Goal: Navigation & Orientation: Go to known website

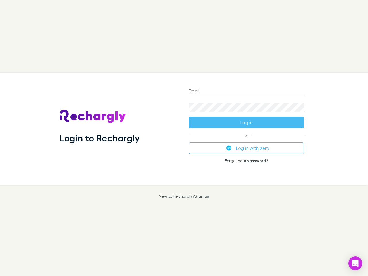
click at [184, 138] on div "Login to Rechargly" at bounding box center [119, 129] width 129 height 112
click at [246, 91] on input "Email" at bounding box center [246, 91] width 115 height 9
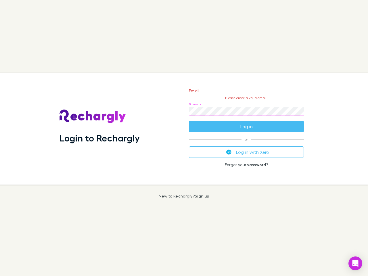
click at [246, 122] on form "Email Please enter a valid email. Password Log in" at bounding box center [246, 107] width 115 height 50
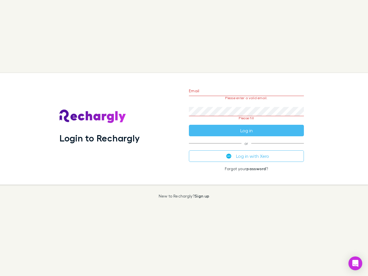
click at [246, 148] on div "Email Please enter a valid email. Password Please fill Log in or Log in with Xe…" at bounding box center [246, 129] width 124 height 112
click at [355, 263] on icon "Open Intercom Messenger" at bounding box center [356, 263] width 6 height 7
